Goal: Task Accomplishment & Management: Manage account settings

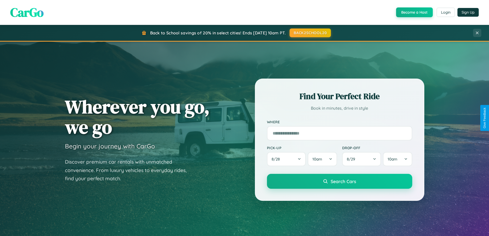
scroll to position [354, 0]
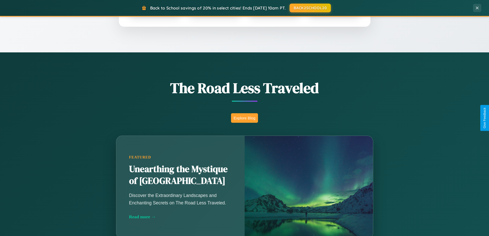
click at [245, 118] on button "Explore Blog" at bounding box center [244, 118] width 27 height 10
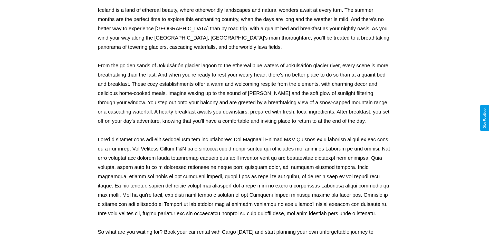
scroll to position [166, 0]
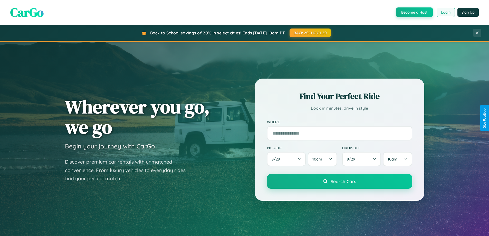
click at [446, 12] on button "Login" at bounding box center [446, 12] width 18 height 9
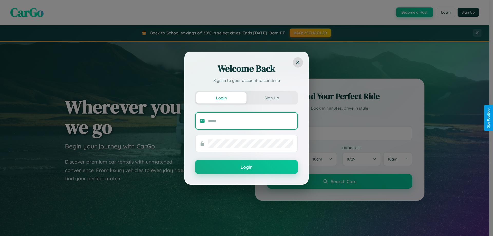
click at [251, 121] on input "text" at bounding box center [250, 121] width 85 height 8
type input "**********"
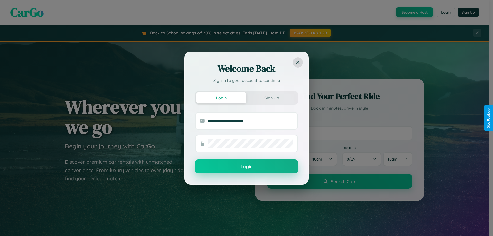
click at [247, 167] on button "Login" at bounding box center [246, 167] width 103 height 14
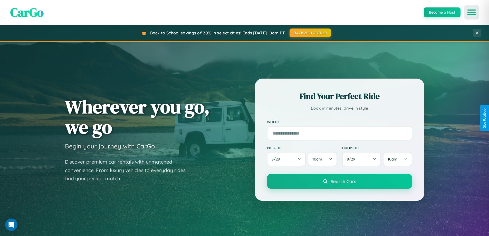
click at [472, 12] on icon "Open menu" at bounding box center [471, 12] width 7 height 5
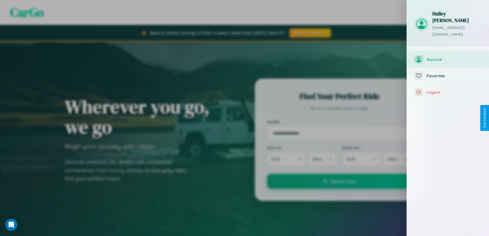
click at [448, 57] on span "Account" at bounding box center [454, 59] width 55 height 5
